Goal: Task Accomplishment & Management: Use online tool/utility

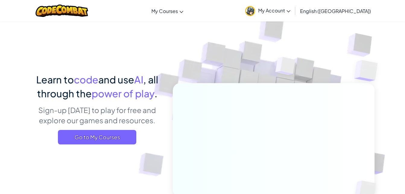
click at [109, 145] on div "Learn to code and use AI , all through the power of play . Sign-up today to pla…" at bounding box center [97, 110] width 133 height 76
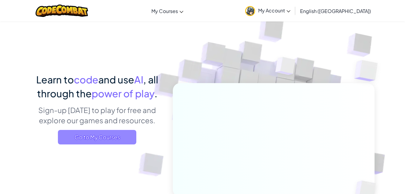
click at [110, 141] on span "Go to My Courses" at bounding box center [97, 137] width 78 height 14
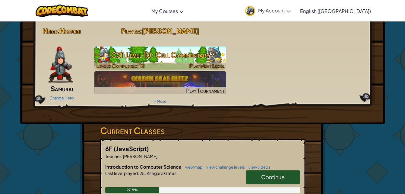
click at [166, 56] on h3 "CS1 Level 10: Cell Commentary" at bounding box center [160, 55] width 132 height 14
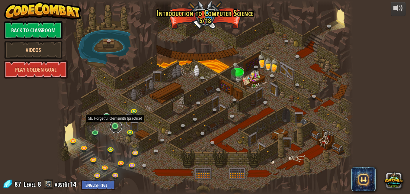
click at [115, 126] on link at bounding box center [116, 127] width 12 height 12
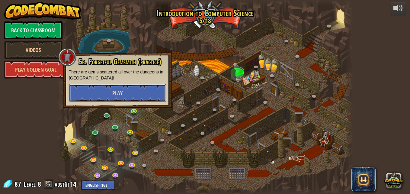
click at [129, 90] on button "Play" at bounding box center [117, 93] width 97 height 18
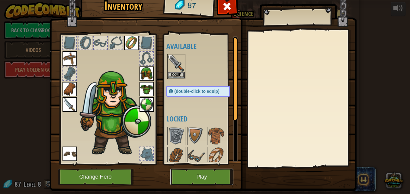
click at [196, 177] on button "Play" at bounding box center [201, 176] width 63 height 17
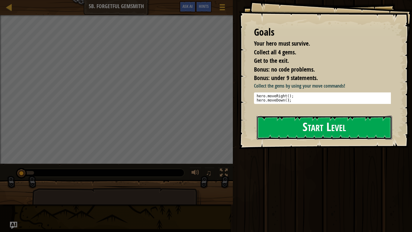
click at [283, 118] on button "Start Level" at bounding box center [324, 128] width 135 height 24
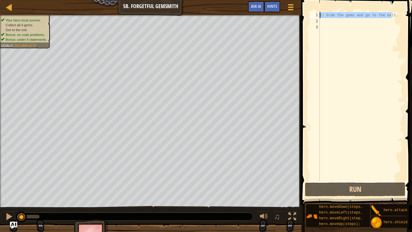
drag, startPoint x: 395, startPoint y: 16, endPoint x: 340, endPoint y: 1, distance: 56.3
click at [340, 3] on div "1 2 3 // Grab the gems and go to the exit. הההההההההההההההההההההההההההההההההההה…" at bounding box center [356, 114] width 113 height 223
type textarea "// Grab the gems and go to the exit."
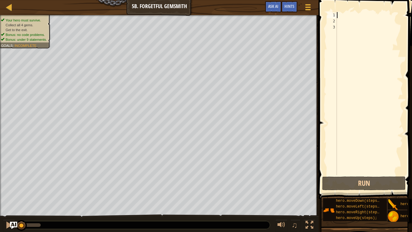
type textarea "h"
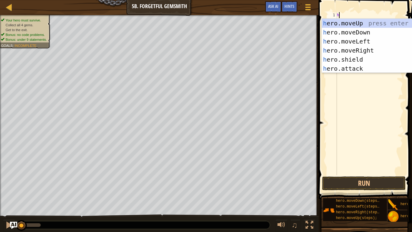
scroll to position [3, 0]
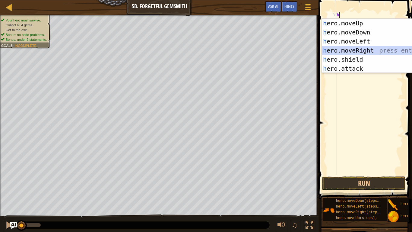
click at [364, 48] on div "h ero.moveUp press enter h ero.moveDown press enter h ero.moveLeft press enter …" at bounding box center [379, 55] width 114 height 72
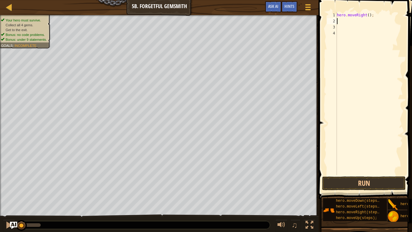
type textarea "h"
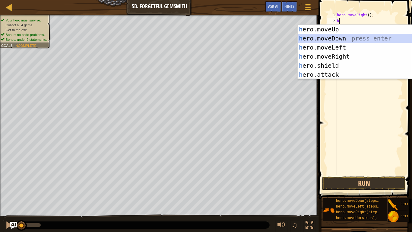
click at [324, 37] on div "h ero.moveUp press enter h ero.moveDown press enter h ero.moveLeft press enter …" at bounding box center [355, 61] width 114 height 72
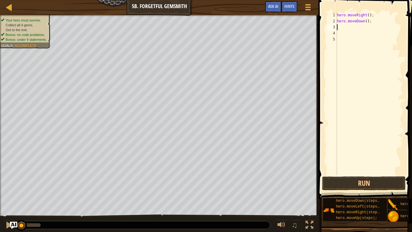
type textarea "h"
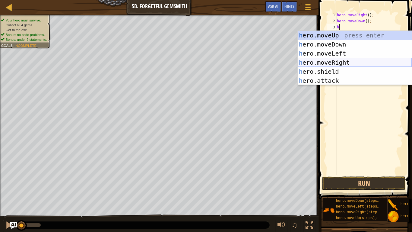
click at [340, 60] on div "h ero.moveUp press enter h ero.moveDown press enter h ero.moveLeft press enter …" at bounding box center [355, 67] width 114 height 72
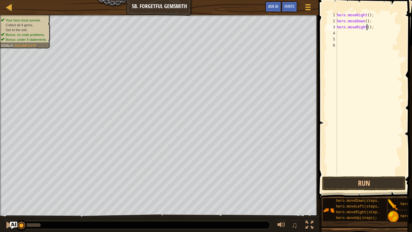
click at [367, 27] on div "hero . moveRight ( ) ; hero . moveDown ( ) ; hero . moveRight ( ) ;" at bounding box center [369, 99] width 67 height 175
type textarea "hero.moveRight(2);"
click at [343, 33] on div "hero . moveRight ( ) ; hero . moveDown ( ) ; hero . moveRight ( 2 ) ;" at bounding box center [369, 99] width 67 height 175
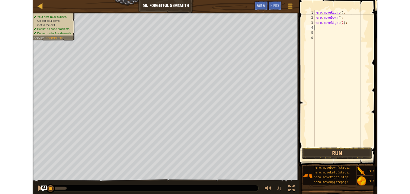
scroll to position [3, 0]
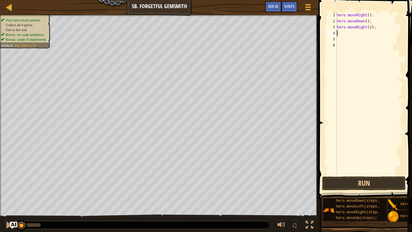
type textarea "h"
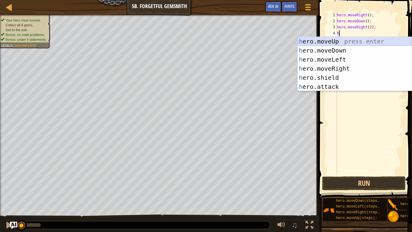
click at [359, 44] on div "h ero.moveUp press enter h ero.moveDown press enter h ero.moveLeft press enter …" at bounding box center [355, 73] width 114 height 72
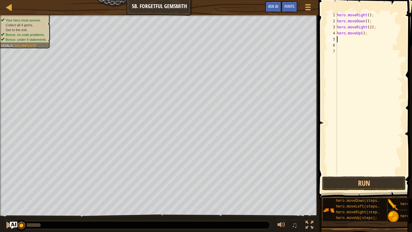
type textarea "h"
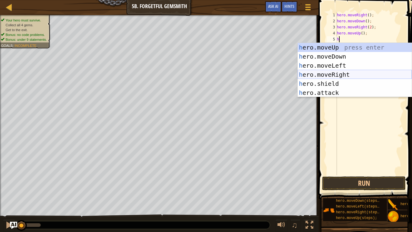
click at [342, 74] on div "h ero.moveUp press enter h ero.moveDown press enter h ero.moveLeft press enter …" at bounding box center [355, 79] width 114 height 72
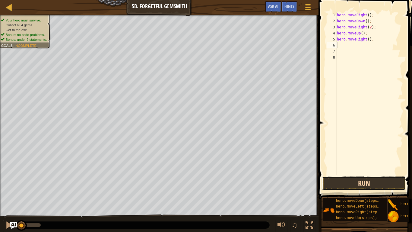
click at [361, 188] on button "Run" at bounding box center [364, 183] width 84 height 14
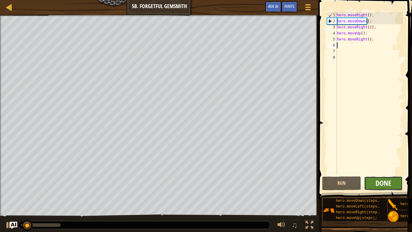
click at [383, 180] on span "Done" at bounding box center [384, 183] width 16 height 10
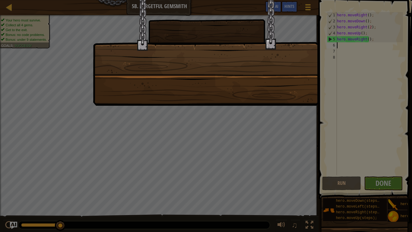
click at [160, 139] on div at bounding box center [206, 116] width 412 height 232
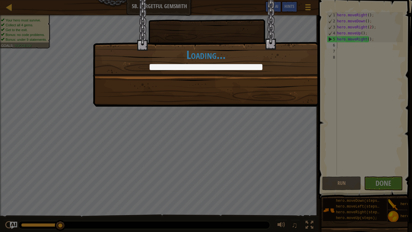
drag, startPoint x: 314, startPoint y: 46, endPoint x: 293, endPoint y: 177, distance: 133.2
click at [293, 177] on div "Clean code: no code errors or warnings. +4 +7 More gems, more problems. +9 +13 …" at bounding box center [206, 116] width 412 height 232
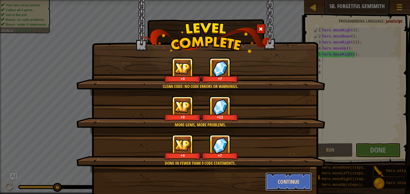
click at [286, 173] on button "Continue" at bounding box center [288, 181] width 47 height 18
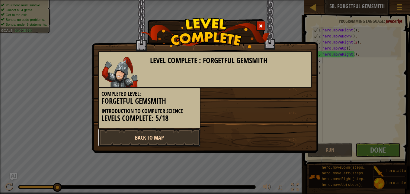
click at [169, 138] on link "Back to Map" at bounding box center [149, 137] width 102 height 18
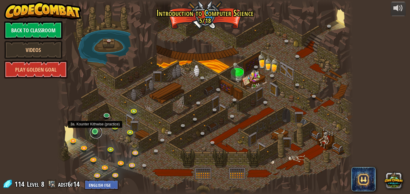
click at [96, 131] on link at bounding box center [96, 132] width 12 height 12
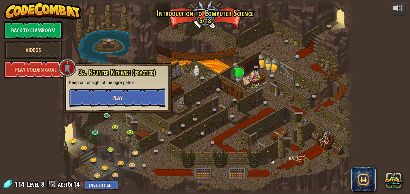
click at [125, 95] on button "Play" at bounding box center [117, 97] width 97 height 18
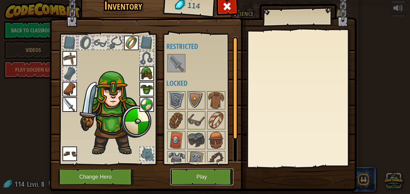
click at [199, 177] on button "Play" at bounding box center [201, 176] width 63 height 17
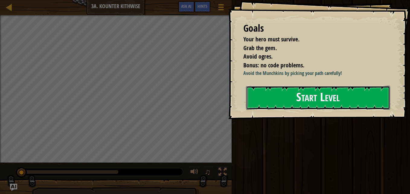
click at [273, 104] on button "Start Level" at bounding box center [318, 98] width 144 height 24
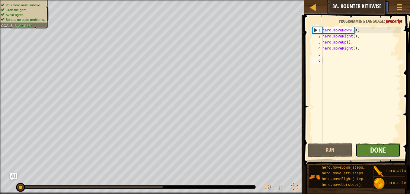
click at [371, 151] on span "Done" at bounding box center [378, 150] width 16 height 10
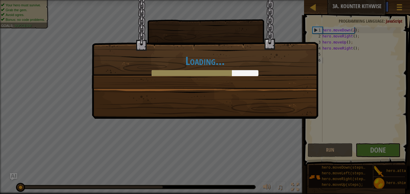
click at [314, 140] on div "Loading..." at bounding box center [205, 97] width 410 height 194
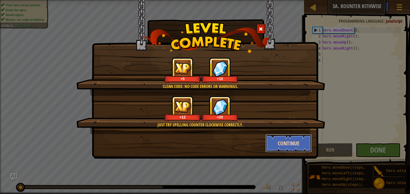
click at [283, 146] on button "Continue" at bounding box center [288, 143] width 47 height 18
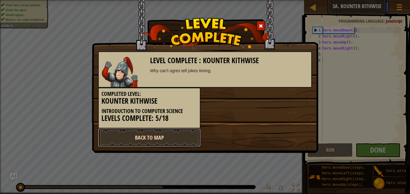
click at [173, 136] on link "Back to Map" at bounding box center [149, 137] width 102 height 18
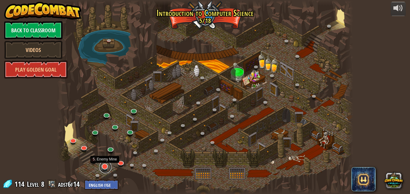
click at [107, 167] on link at bounding box center [105, 167] width 12 height 12
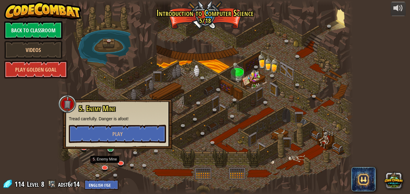
click at [80, 62] on div at bounding box center [205, 97] width 296 height 194
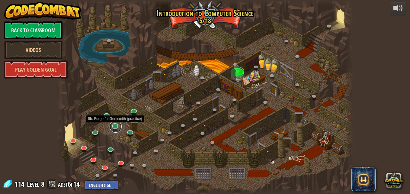
click at [116, 128] on link at bounding box center [116, 126] width 12 height 12
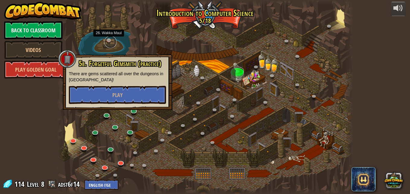
click at [114, 38] on link at bounding box center [110, 42] width 12 height 12
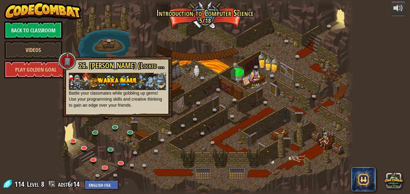
click at [159, 29] on div at bounding box center [205, 97] width 296 height 194
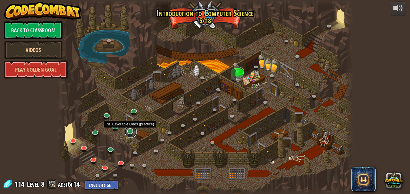
click at [133, 131] on link at bounding box center [131, 132] width 12 height 12
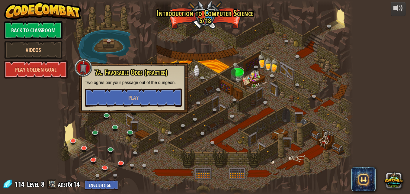
click at [147, 60] on div at bounding box center [205, 97] width 296 height 194
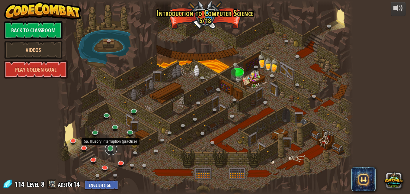
click at [107, 149] on link at bounding box center [111, 149] width 12 height 12
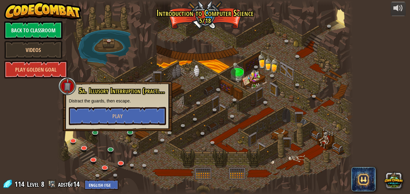
click at [133, 47] on div at bounding box center [205, 97] width 296 height 194
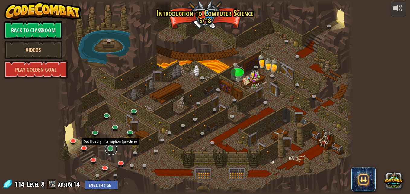
click at [113, 148] on link at bounding box center [111, 149] width 12 height 12
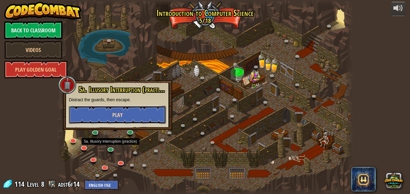
click at [124, 115] on button "Play" at bounding box center [117, 115] width 97 height 18
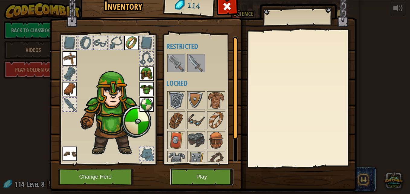
click at [190, 176] on button "Play" at bounding box center [201, 176] width 63 height 17
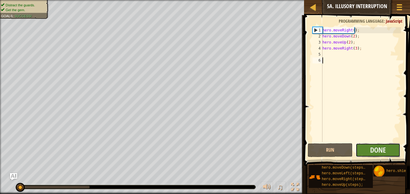
click at [388, 154] on button "Done" at bounding box center [377, 150] width 45 height 14
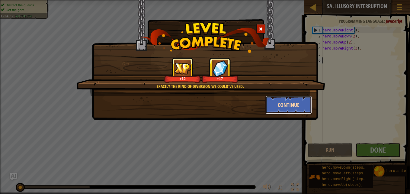
click at [274, 111] on button "Continue" at bounding box center [288, 105] width 47 height 18
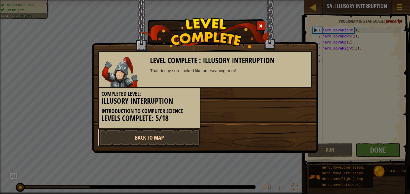
click at [139, 138] on link "Back to Map" at bounding box center [149, 137] width 102 height 18
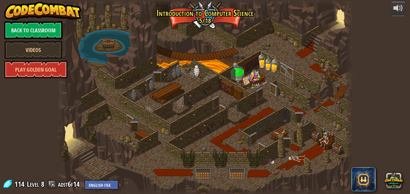
click at [38, 5] on img at bounding box center [42, 11] width 77 height 18
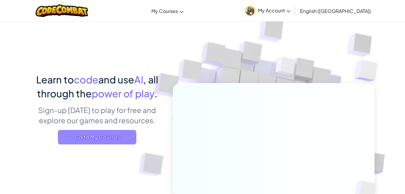
click at [122, 140] on span "Go to My Courses" at bounding box center [97, 137] width 78 height 14
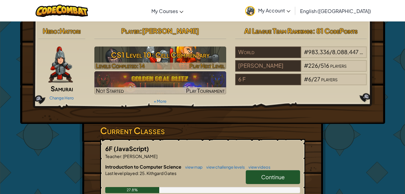
click at [130, 56] on h3 "CS1 Level 10: Cell Commentary" at bounding box center [160, 55] width 132 height 14
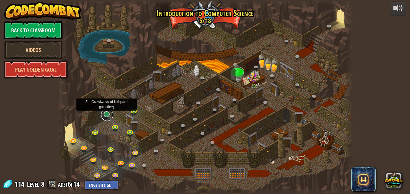
click at [108, 116] on link at bounding box center [107, 115] width 12 height 12
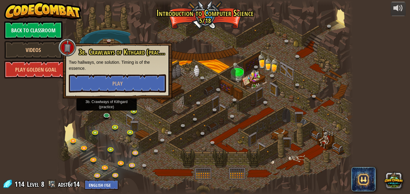
click at [122, 72] on div "3b. Crawlways of Kithgard (practice) Two hallways, one solution. Timing is of t…" at bounding box center [117, 70] width 97 height 44
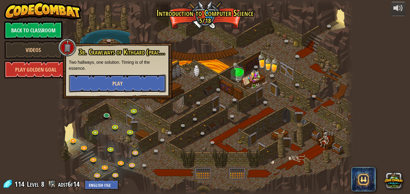
click at [124, 77] on button "Play" at bounding box center [117, 83] width 97 height 18
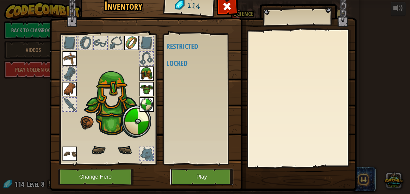
click at [192, 177] on button "Play" at bounding box center [201, 176] width 63 height 17
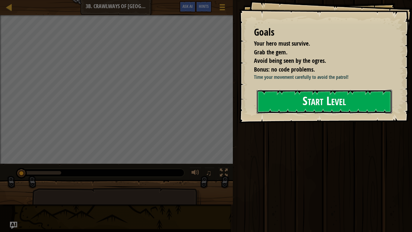
click at [314, 113] on button "Start Level" at bounding box center [324, 102] width 135 height 24
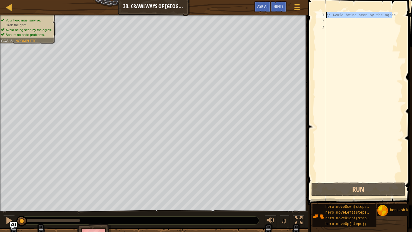
click at [282, 18] on div "Map Introduction to Computer Science 3b. Crawlways of Kithgard Game Menu Done H…" at bounding box center [206, 116] width 412 height 232
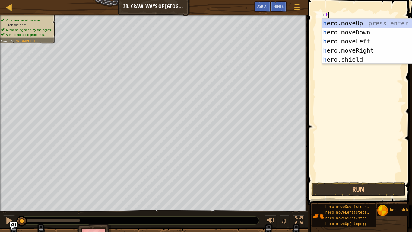
scroll to position [3, 0]
type textarea "hh"
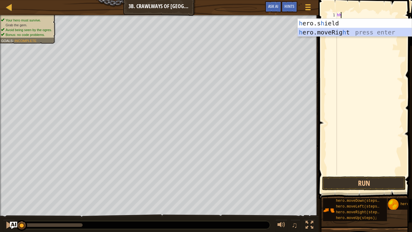
click at [329, 34] on div "h ero.s h ield press enter h ero.moveRig h t press enter" at bounding box center [355, 37] width 114 height 36
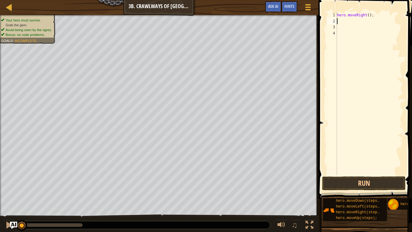
click at [367, 16] on div "hero . moveRight ( ) ;" at bounding box center [369, 99] width 67 height 175
type textarea "hero.moveRight(2);"
click at [370, 187] on button "Run" at bounding box center [364, 183] width 84 height 14
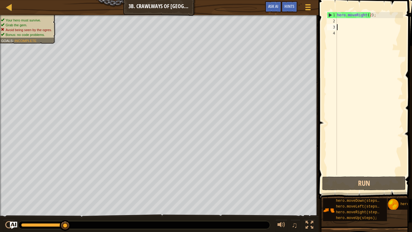
click at [347, 26] on div "hero . moveRight ( 2 ) ;" at bounding box center [369, 99] width 67 height 175
click at [342, 22] on div "hero . moveRight ( 2 ) ;" at bounding box center [369, 99] width 67 height 175
click at [370, 14] on div "hero . moveRight ( 2 ) ;" at bounding box center [369, 99] width 67 height 175
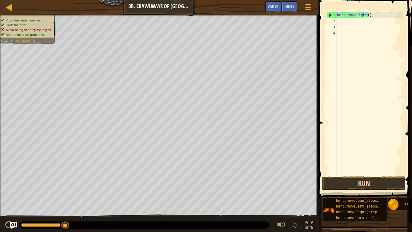
type textarea "hero.moveRight(1);"
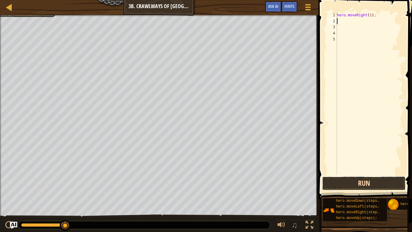
click at [336, 180] on button "Run" at bounding box center [364, 183] width 84 height 14
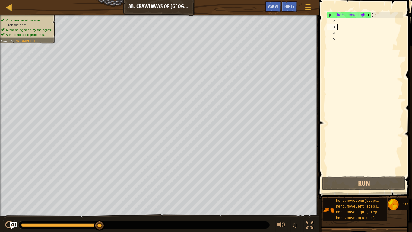
click at [340, 28] on div "hero . moveRight ( 1 ) ;" at bounding box center [369, 99] width 67 height 175
type textarea "h"
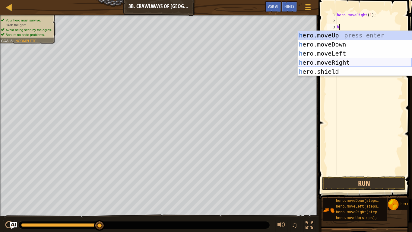
click at [347, 62] on div "h ero.moveUp press enter h ero.moveDown press enter h ero.moveLeft press enter …" at bounding box center [355, 62] width 114 height 63
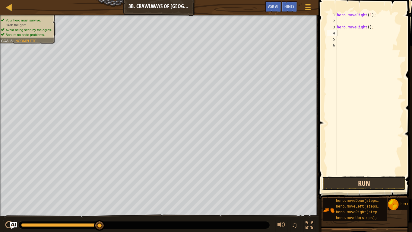
click at [346, 180] on button "Run" at bounding box center [364, 183] width 84 height 14
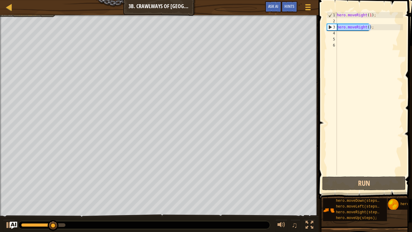
drag, startPoint x: 372, startPoint y: 27, endPoint x: 320, endPoint y: 26, distance: 51.9
click at [320, 26] on div "1 2 3 4 5 6 hero . moveRight ( 1 ) ; hero . moveRight ( ) ; ההההההההההההההההההה…" at bounding box center [364, 111] width 95 height 217
type textarea "hero.moveRight();"
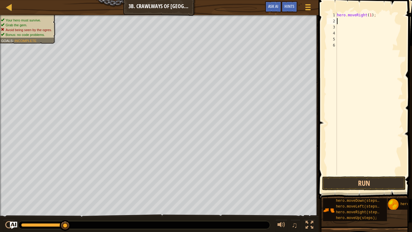
click at [347, 21] on div "hero . moveRight ( 1 ) ;" at bounding box center [369, 99] width 67 height 175
type textarea "h"
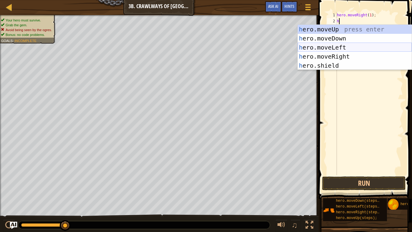
click at [342, 45] on div "h ero.moveUp press enter h ero.moveDown press enter h ero.moveLeft press enter …" at bounding box center [355, 56] width 114 height 63
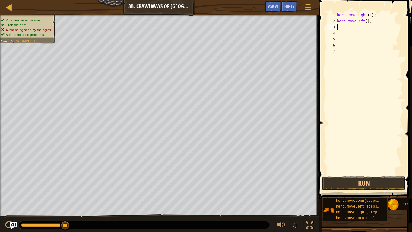
type textarea "h"
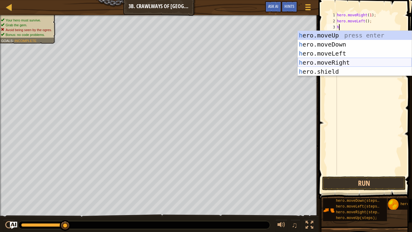
click at [348, 61] on div "h ero.moveUp press enter h ero.moveDown press enter h ero.moveLeft press enter …" at bounding box center [355, 62] width 114 height 63
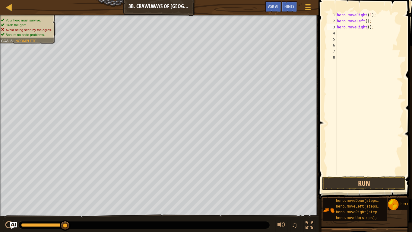
click at [366, 29] on div "hero . moveRight ( 1 ) ; hero . moveLeft ( ) ; hero . moveRight ( ) ;" at bounding box center [369, 99] width 67 height 175
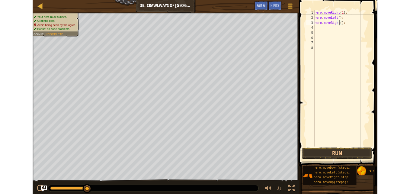
scroll to position [3, 3]
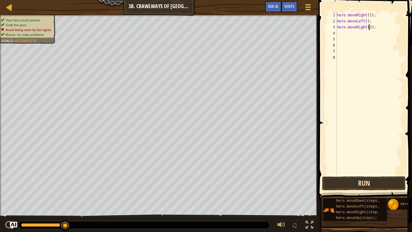
type textarea "hero.moveRight(2);"
click at [365, 186] on button "Run" at bounding box center [364, 183] width 84 height 14
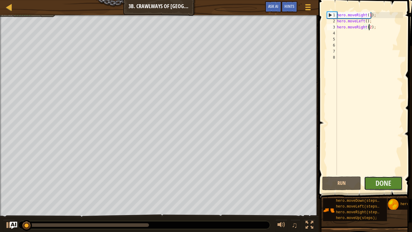
click at [371, 185] on button "Done" at bounding box center [383, 183] width 39 height 14
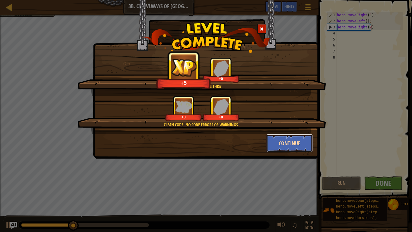
click at [285, 142] on button "Continue" at bounding box center [289, 143] width 47 height 18
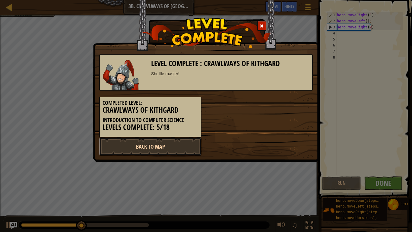
click at [166, 146] on link "Back to Map" at bounding box center [150, 146] width 102 height 18
